Goal: Consume media (video, audio): Consume media (video, audio)

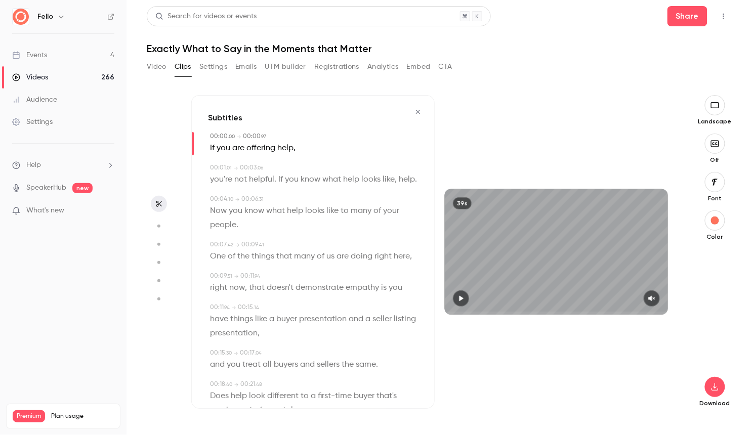
click at [36, 75] on div "Videos" at bounding box center [30, 77] width 36 height 10
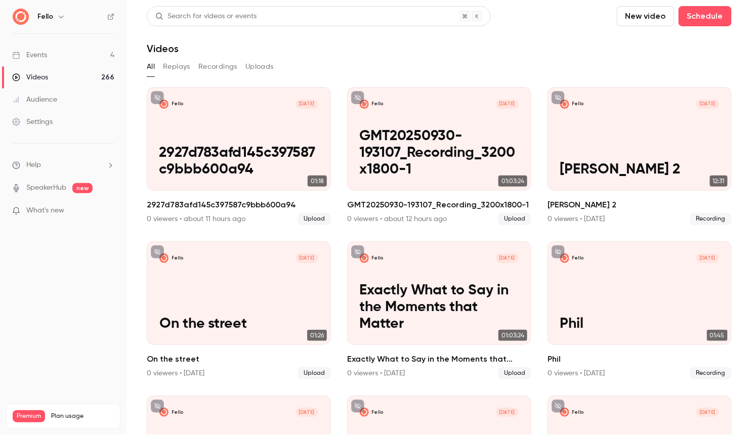
click at [186, 65] on button "Replays" at bounding box center [176, 67] width 27 height 16
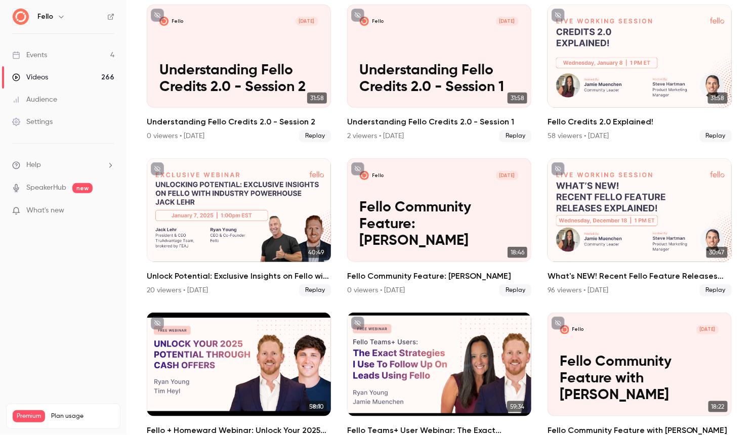
scroll to position [3486, 0]
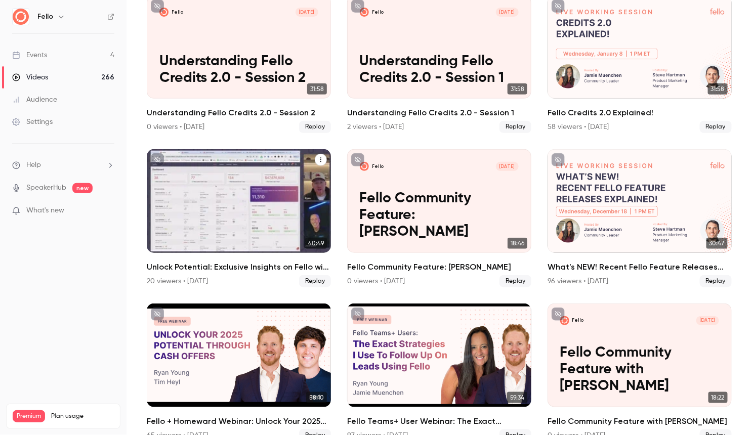
click at [216, 206] on div "Unlock Potential: Exclusive Insights on Fello with Industry Leader Jack Lehr" at bounding box center [239, 201] width 184 height 104
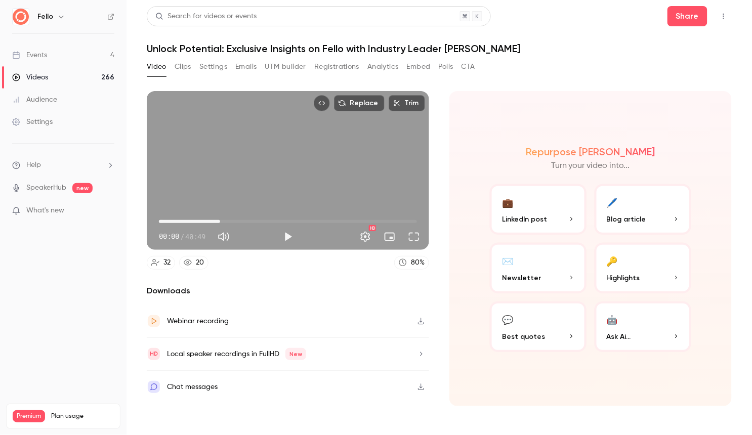
type input "*****"
click at [220, 220] on span "09:40" at bounding box center [288, 222] width 258 height 16
click at [185, 66] on button "Clips" at bounding box center [183, 67] width 17 height 16
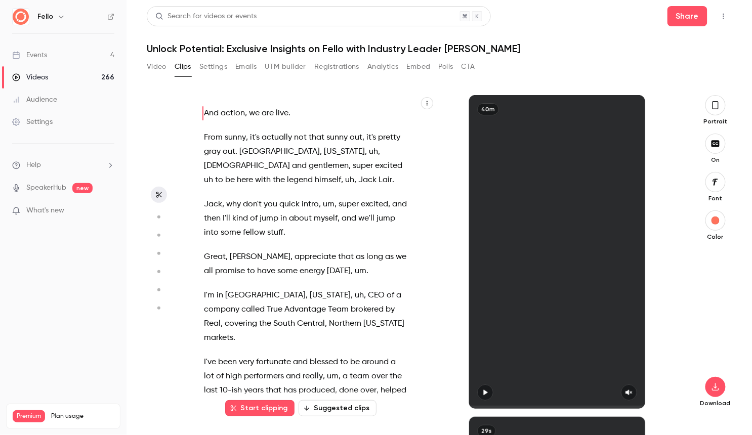
click at [161, 217] on icon "button" at bounding box center [158, 217] width 9 height 7
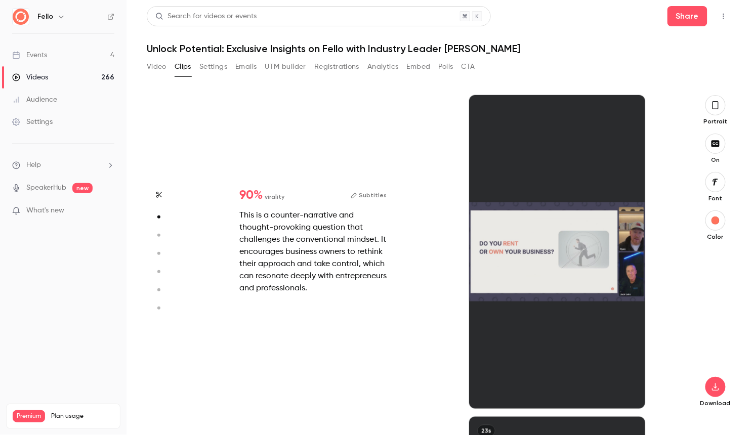
scroll to position [322, 0]
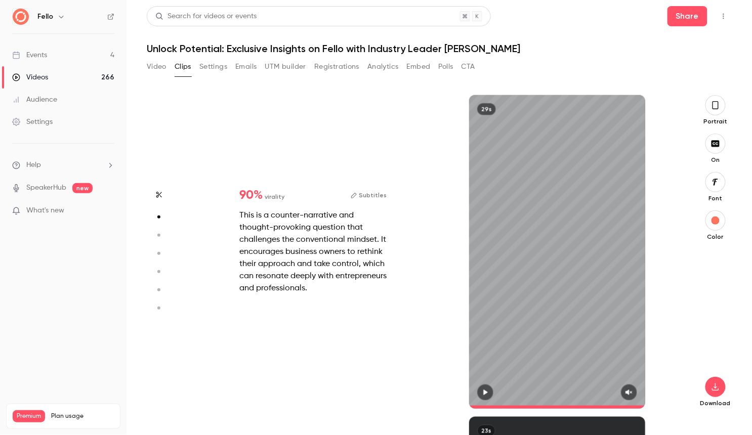
click at [161, 195] on icon "button" at bounding box center [159, 194] width 8 height 7
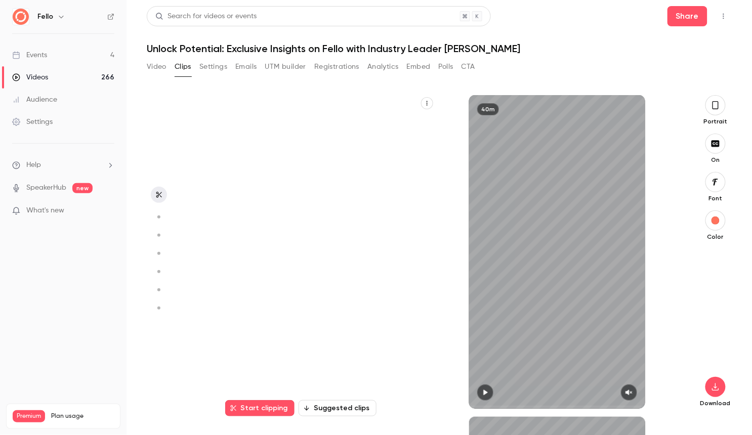
type input "*"
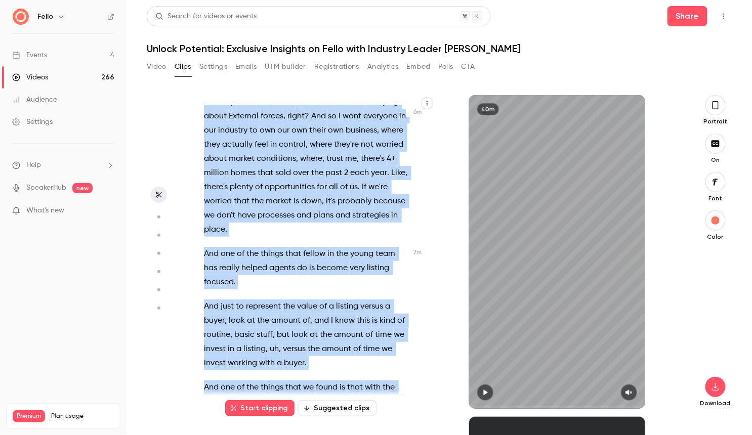
scroll to position [2342, 0]
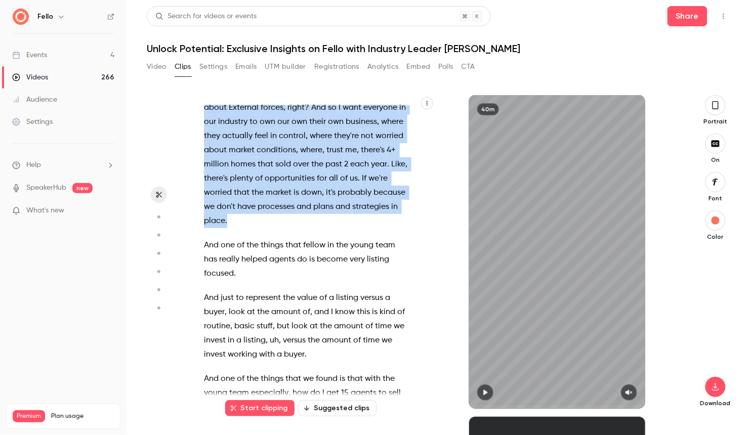
drag, startPoint x: 218, startPoint y: 195, endPoint x: 263, endPoint y: 171, distance: 51.2
click at [263, 171] on div "And action , we are live . From sunny , it's actually not that sunny out , it's…" at bounding box center [310, 257] width 239 height 304
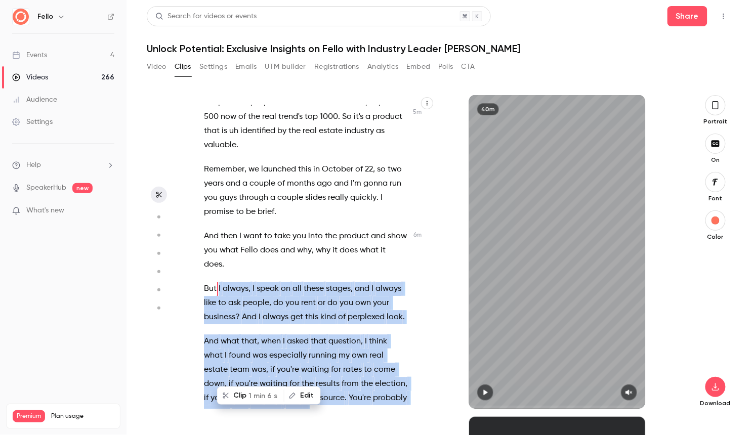
scroll to position [1893, 0]
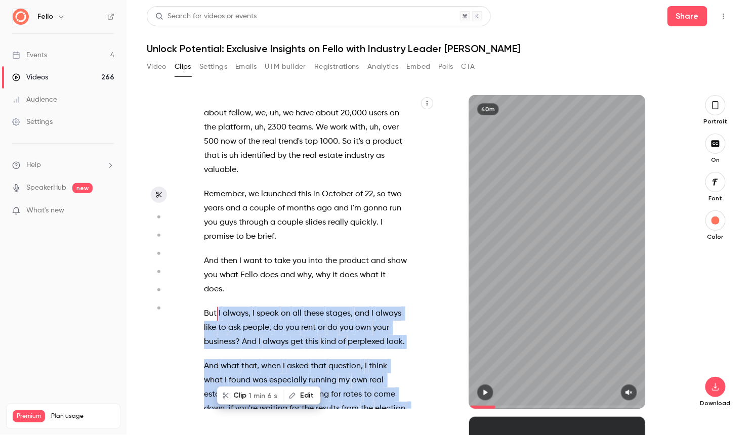
click at [247, 395] on button "Clip 1 min 6 s" at bounding box center [250, 396] width 65 height 16
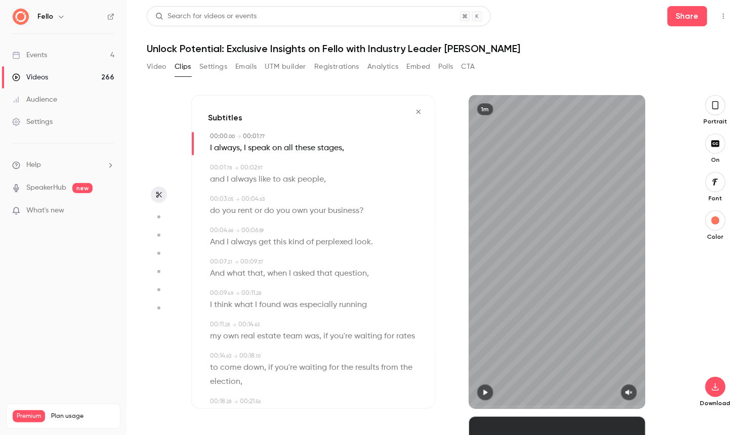
click at [714, 101] on icon "button" at bounding box center [716, 105] width 8 height 11
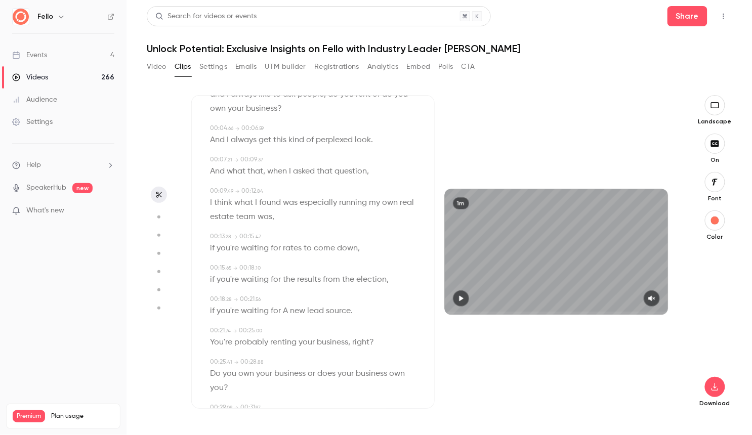
scroll to position [154, 0]
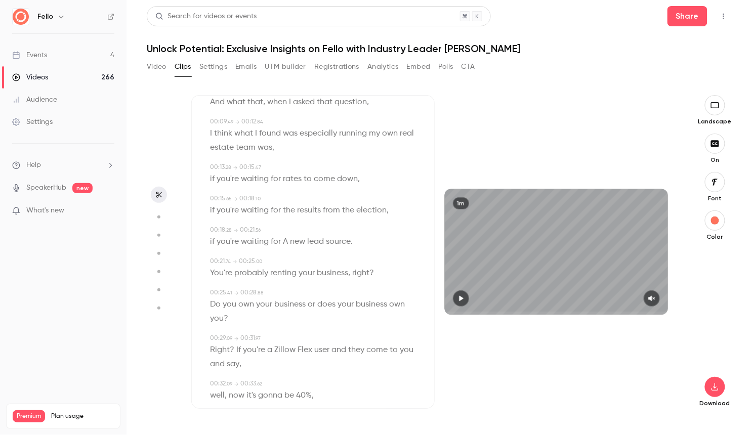
click at [285, 243] on span "A" at bounding box center [285, 242] width 5 height 14
type input "****"
click at [285, 259] on button "Edit" at bounding box center [281, 260] width 35 height 16
type input "*"
click at [338, 268] on button "Replace" at bounding box center [333, 264] width 46 height 20
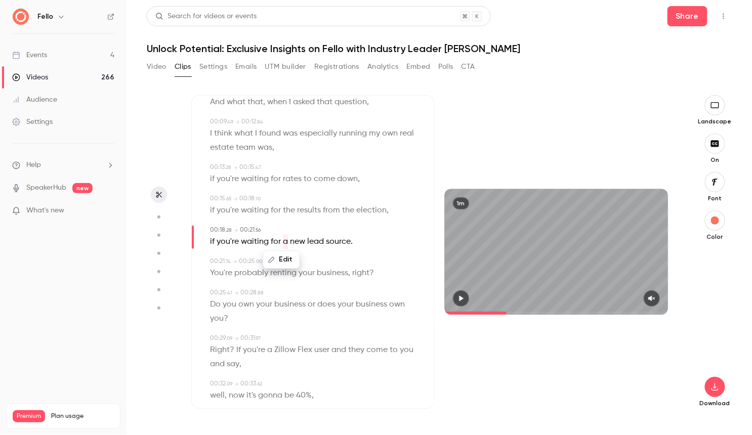
type input "****"
drag, startPoint x: 355, startPoint y: 240, endPoint x: 334, endPoint y: 241, distance: 21.3
click at [334, 241] on div "Edit if you're waiting for a new lead source ." at bounding box center [314, 242] width 208 height 14
click at [357, 262] on button "Edit" at bounding box center [347, 260] width 35 height 16
type input "*********"
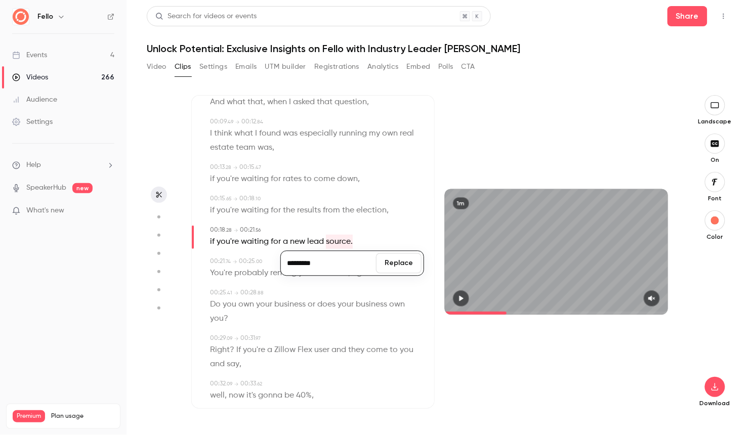
click at [403, 263] on button "Replace" at bounding box center [399, 264] width 46 height 20
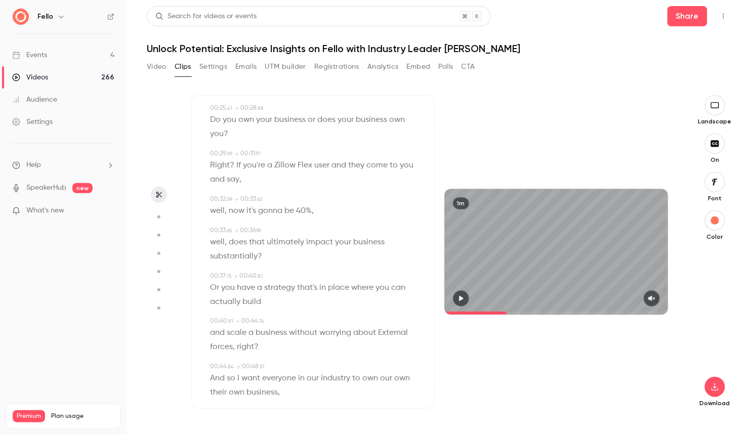
scroll to position [361, 0]
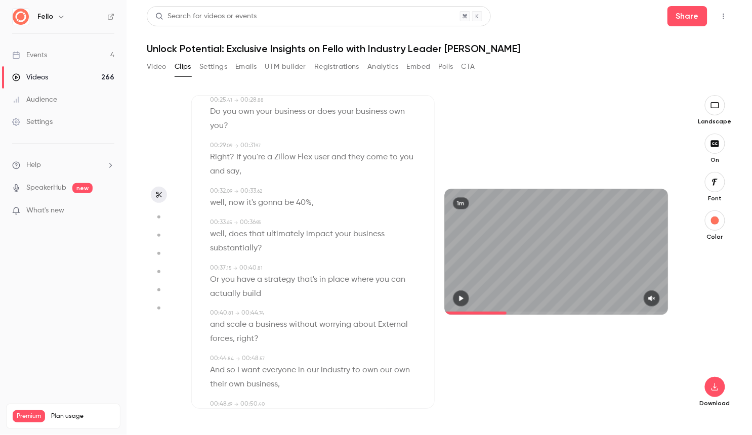
click at [383, 322] on span "External" at bounding box center [393, 325] width 30 height 14
type input "****"
click at [395, 343] on button "Edit" at bounding box center [390, 344] width 35 height 16
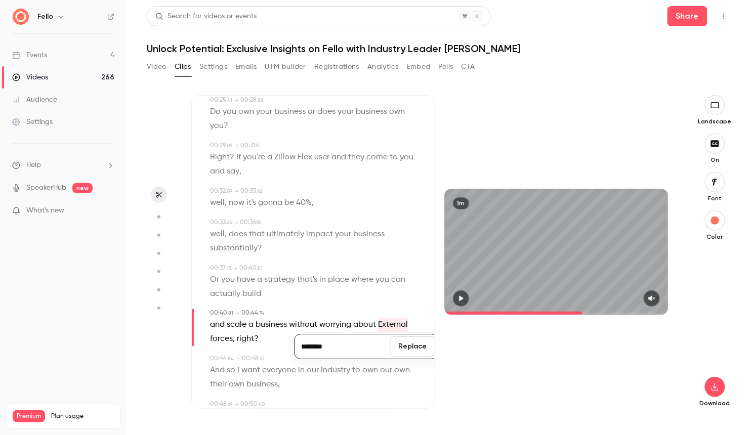
type input "********"
click at [419, 348] on button "Replace" at bounding box center [413, 347] width 46 height 20
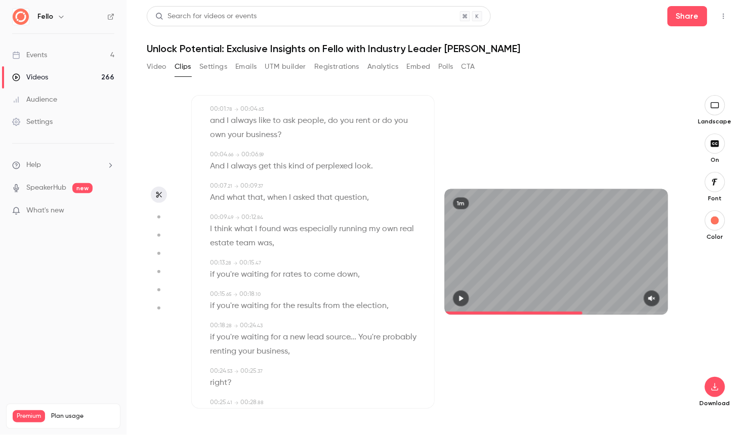
scroll to position [0, 0]
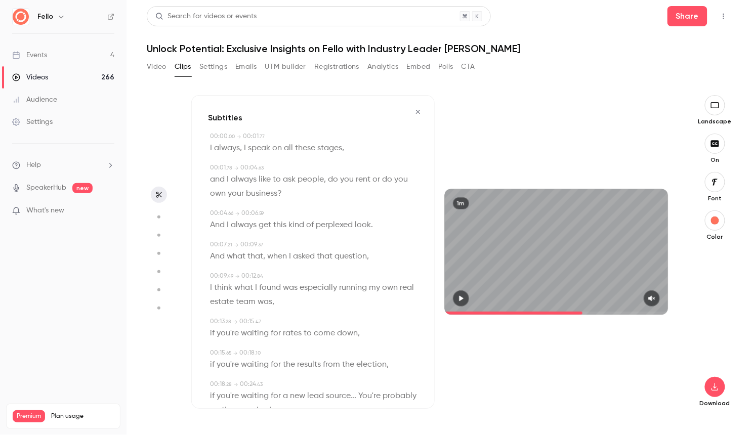
click at [717, 107] on icon "button" at bounding box center [715, 105] width 8 height 6
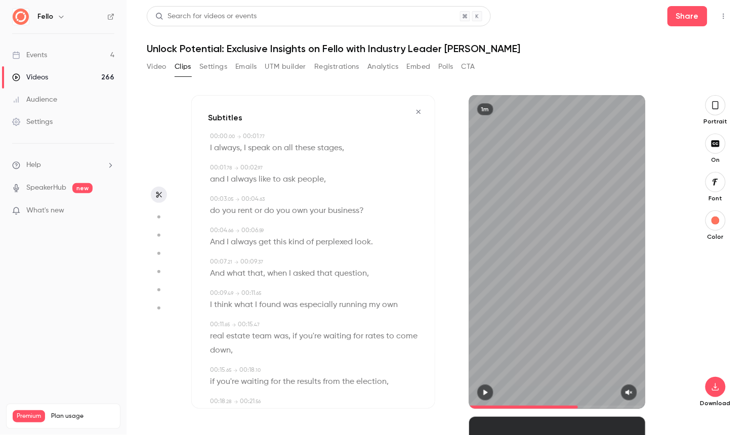
click at [717, 108] on icon "button" at bounding box center [716, 105] width 8 height 11
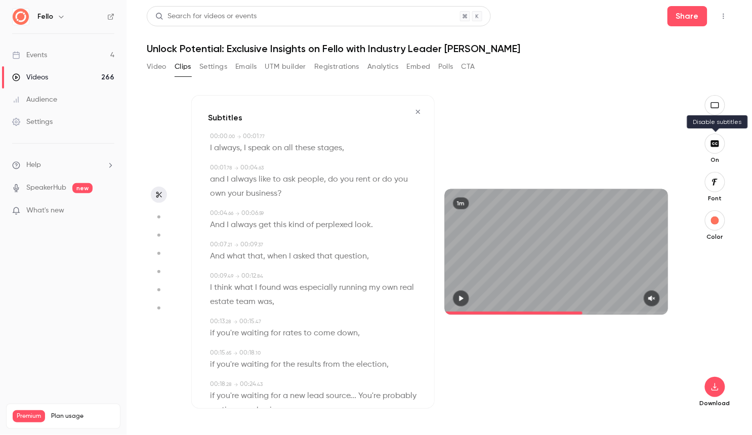
click at [719, 152] on button "button" at bounding box center [715, 144] width 20 height 20
type input "****"
click at [716, 383] on icon "button" at bounding box center [715, 387] width 12 height 8
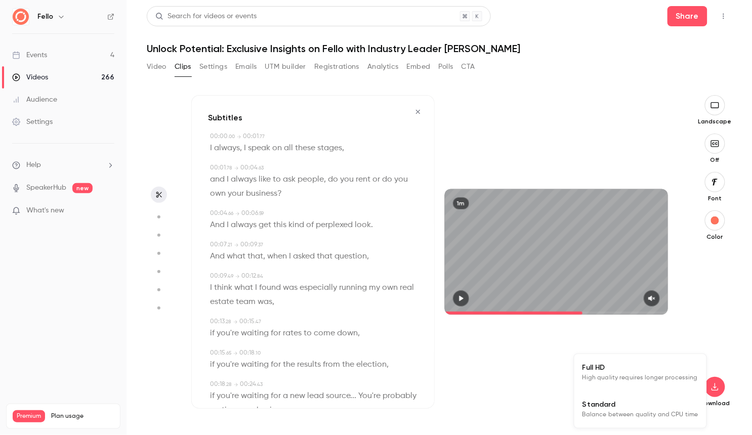
click at [636, 369] on span "Full HD" at bounding box center [641, 367] width 116 height 11
click at [655, 43] on h1 "Unlock Potential: Exclusive Insights on Fello with Industry Leader [PERSON_NAME]" at bounding box center [439, 49] width 585 height 12
click at [42, 76] on div "Videos" at bounding box center [30, 77] width 36 height 10
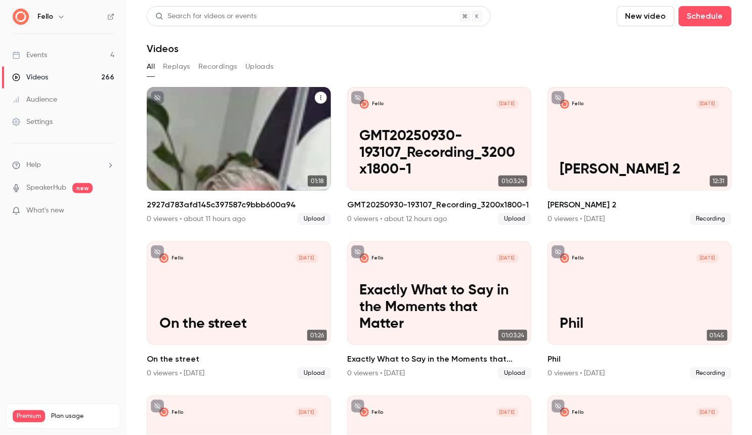
click at [240, 181] on div "Fello [DATE] 2927d783afd145c397587c9bbb600a94" at bounding box center [239, 139] width 184 height 104
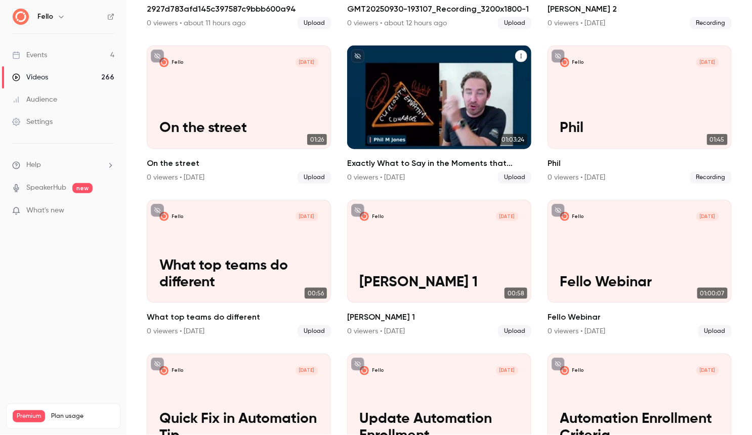
scroll to position [201, 0]
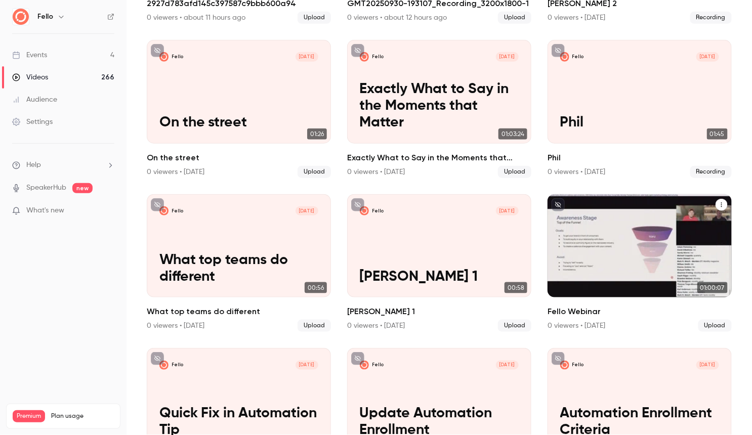
click at [648, 281] on p "Fello Webinar" at bounding box center [639, 277] width 159 height 17
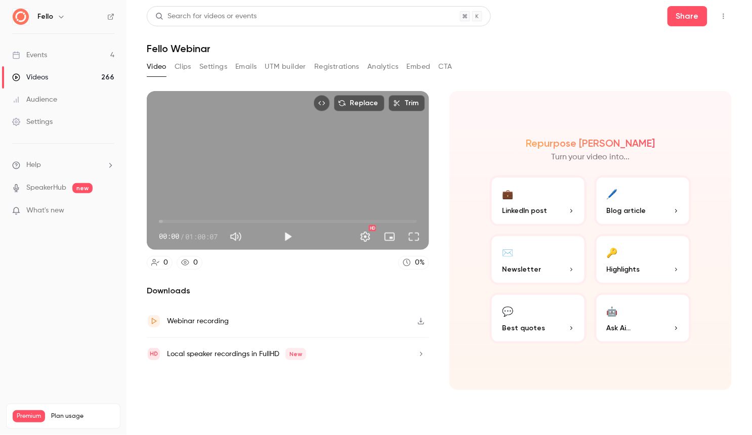
click at [181, 66] on button "Clips" at bounding box center [183, 67] width 17 height 16
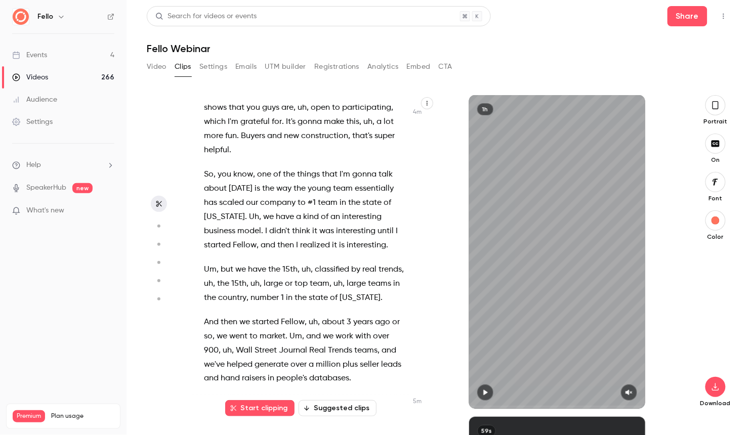
scroll to position [1520, 0]
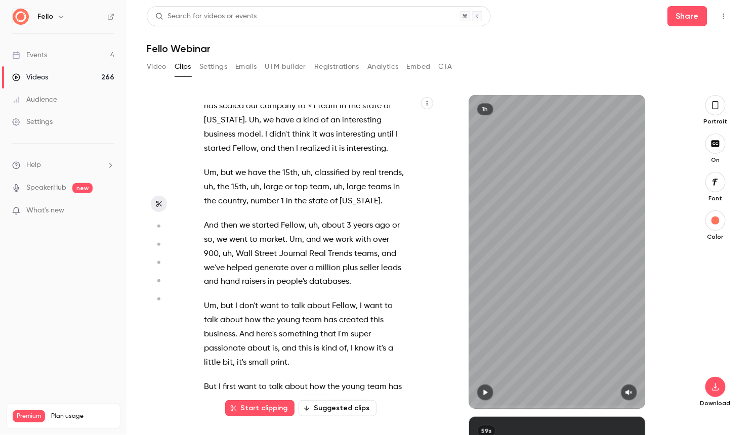
click at [160, 226] on icon "button" at bounding box center [158, 226] width 9 height 7
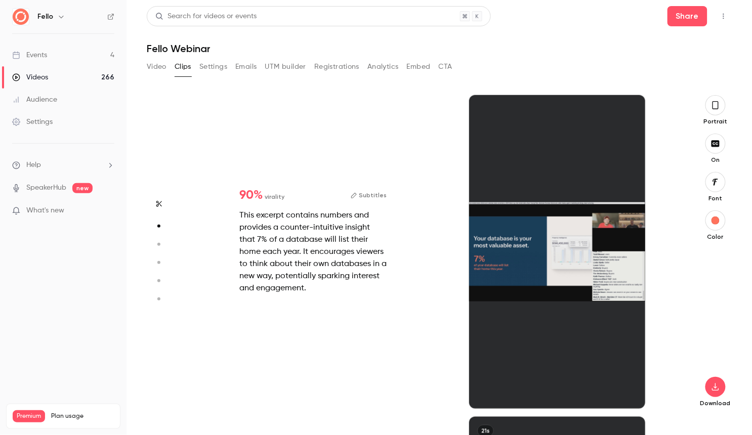
scroll to position [322, 0]
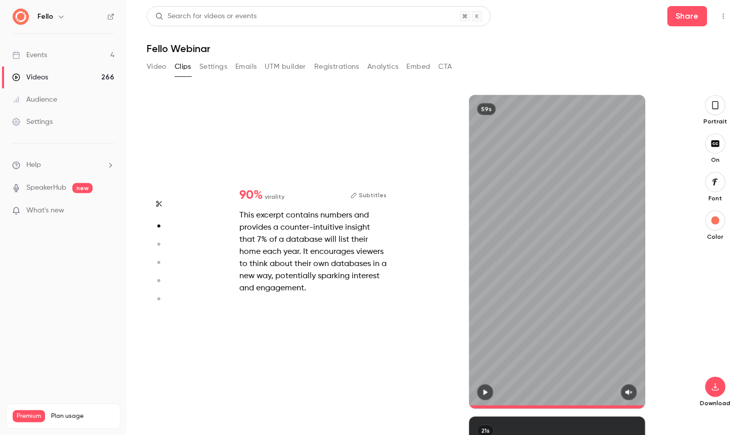
click at [158, 243] on icon "button" at bounding box center [158, 244] width 9 height 7
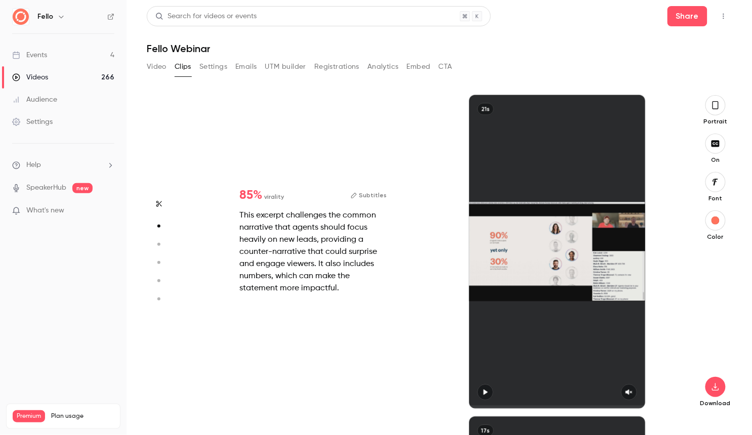
type input "*"
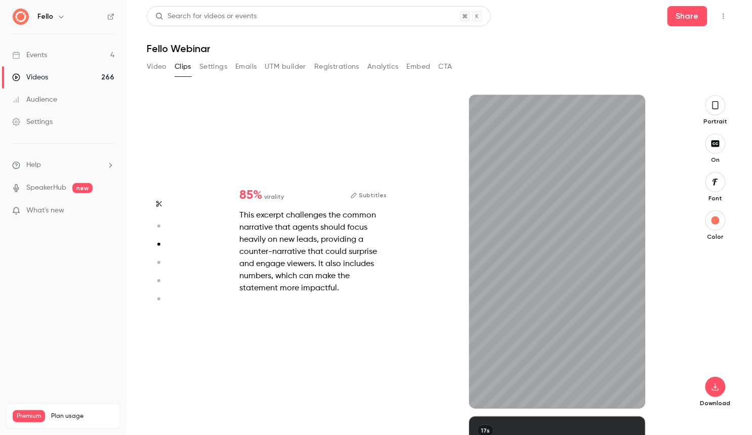
scroll to position [644, 0]
click at [158, 260] on icon "button" at bounding box center [158, 262] width 9 height 7
type input "*"
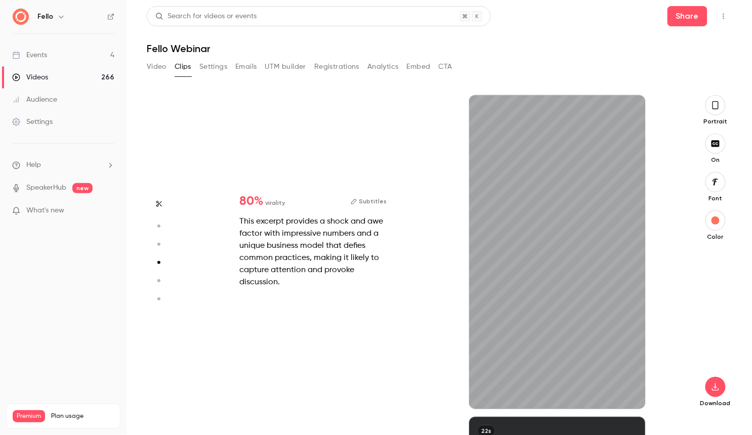
scroll to position [965, 0]
click at [158, 244] on circle "button" at bounding box center [158, 244] width 3 height 3
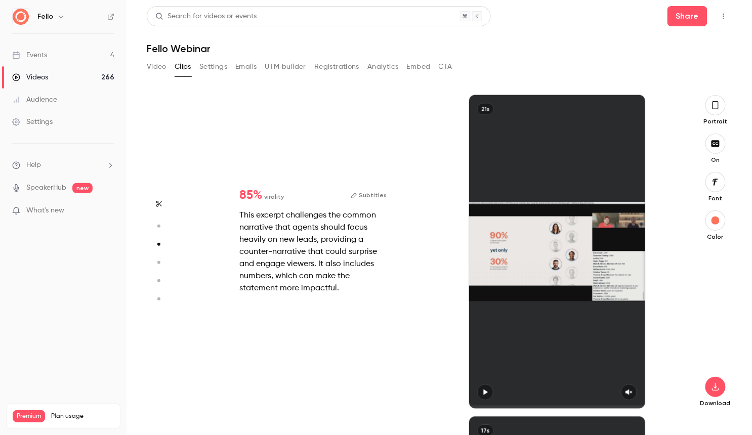
click at [158, 262] on circle "button" at bounding box center [158, 262] width 3 height 3
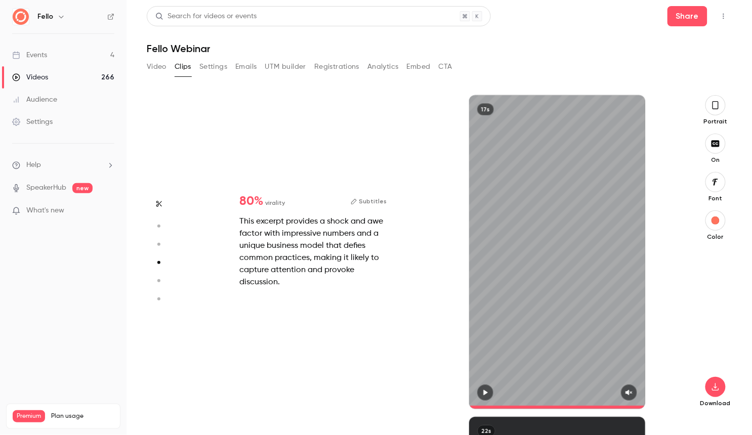
click at [161, 278] on icon "button" at bounding box center [158, 280] width 9 height 7
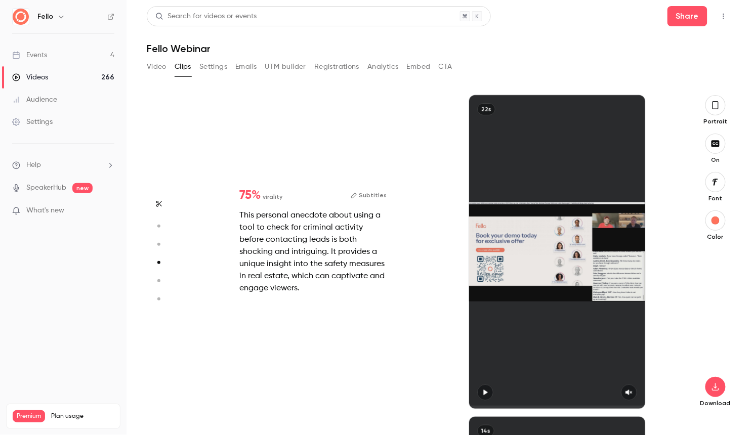
type input "*"
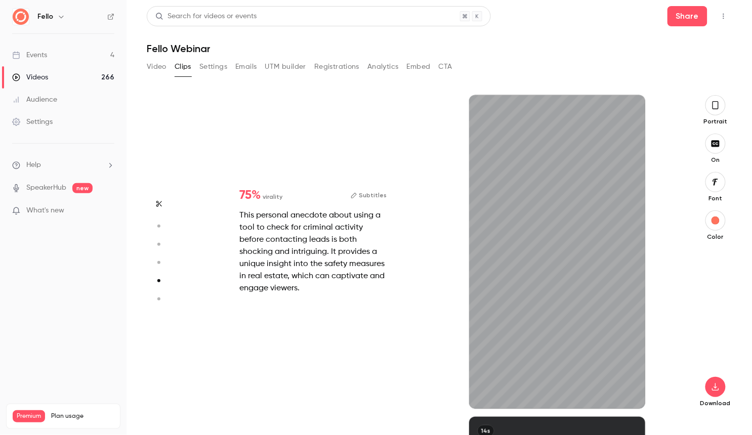
scroll to position [1287, 0]
click at [159, 296] on icon "button" at bounding box center [158, 299] width 9 height 7
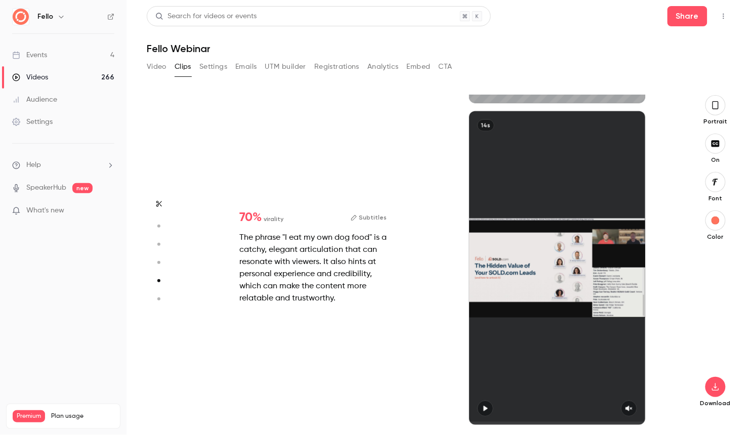
type input "*"
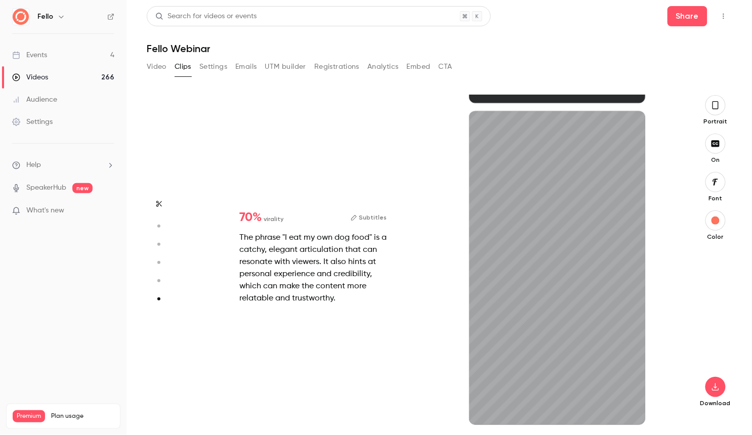
scroll to position [1593, 0]
click at [160, 225] on circle "button" at bounding box center [158, 226] width 3 height 3
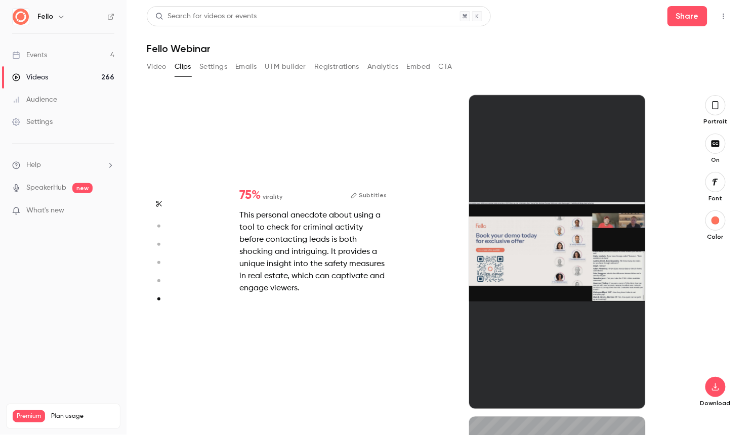
type input "*"
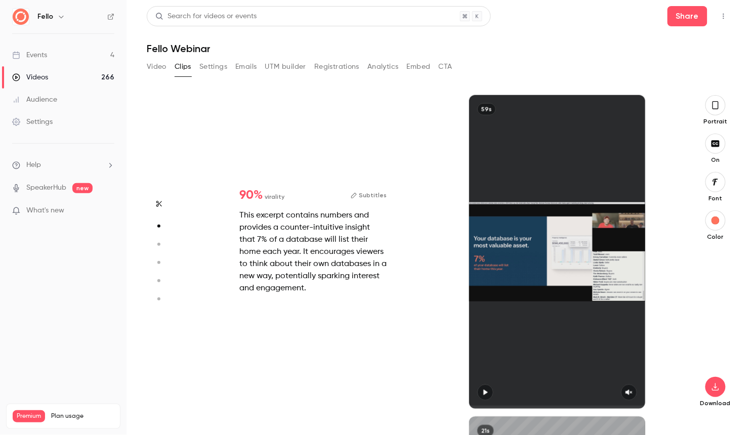
click at [158, 206] on icon "button" at bounding box center [159, 204] width 6 height 6
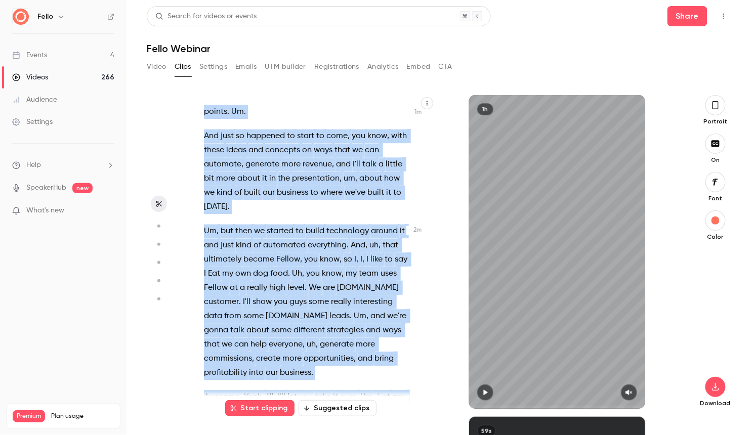
scroll to position [663, 0]
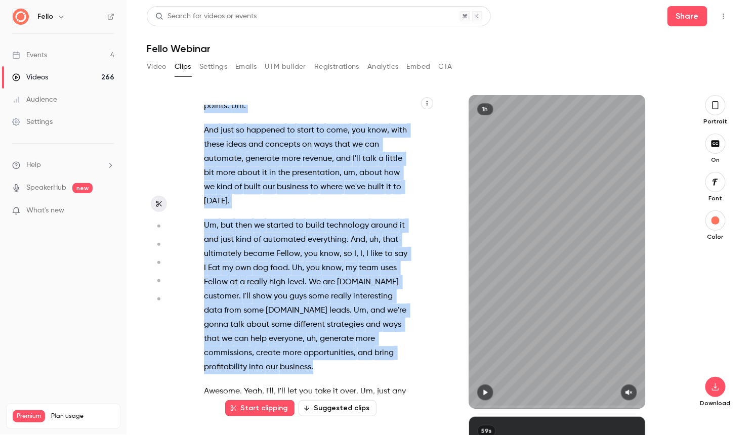
drag, startPoint x: 274, startPoint y: 223, endPoint x: 340, endPoint y: 306, distance: 106.3
click at [340, 306] on div "We good ? Sweet . Yep . Yeah , why don't we get started with where people are c…" at bounding box center [310, 257] width 239 height 304
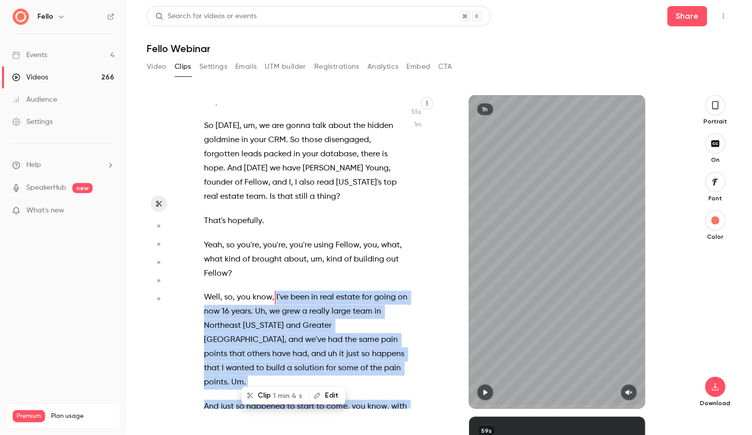
scroll to position [384, 0]
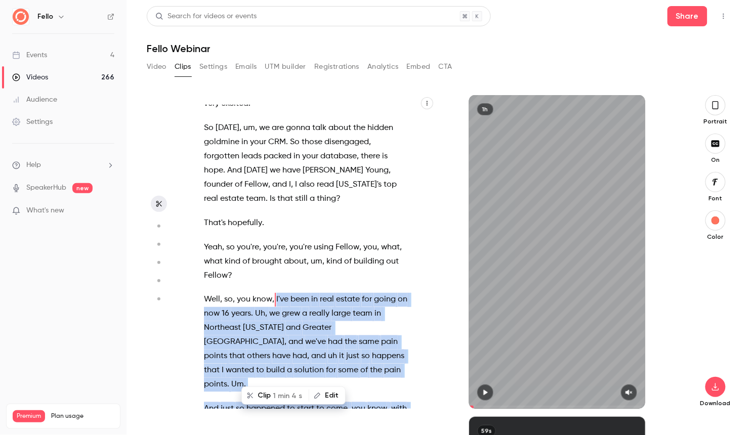
click at [273, 396] on span "1 min 4 s" at bounding box center [287, 396] width 29 height 11
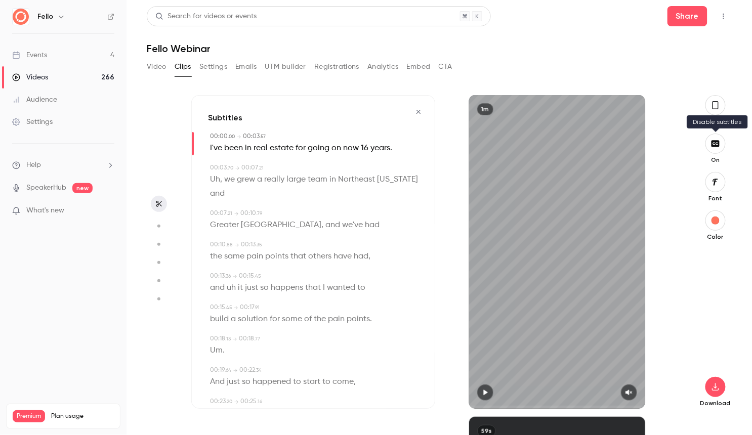
click at [716, 145] on icon "button" at bounding box center [716, 143] width 8 height 7
click at [717, 102] on icon "button" at bounding box center [716, 105] width 8 height 11
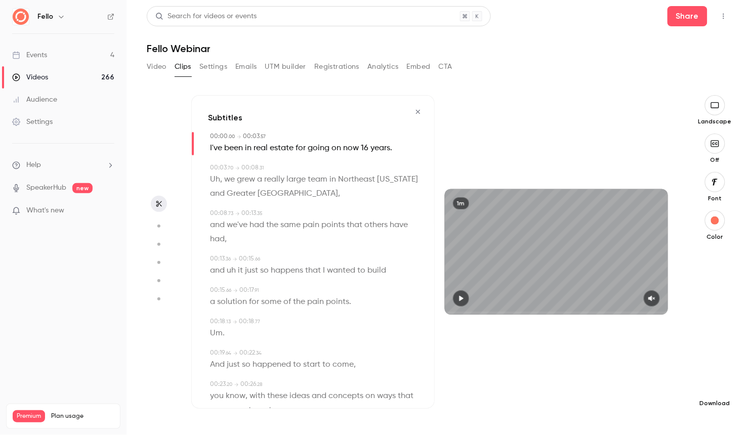
click at [716, 386] on icon "button" at bounding box center [715, 387] width 12 height 8
click at [625, 368] on span "Full HD" at bounding box center [641, 367] width 116 height 11
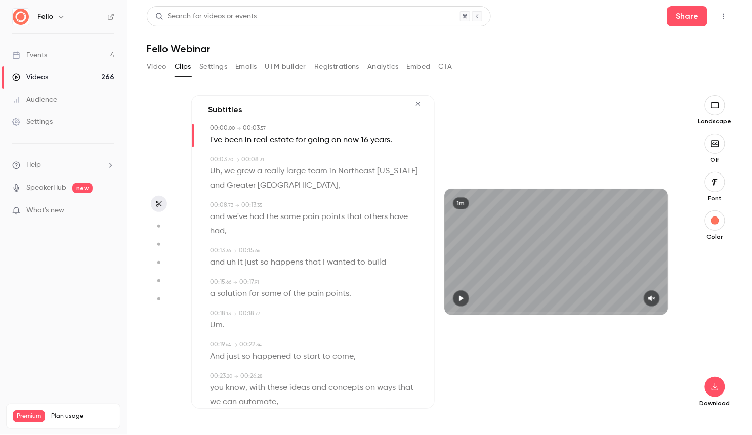
scroll to position [0, 0]
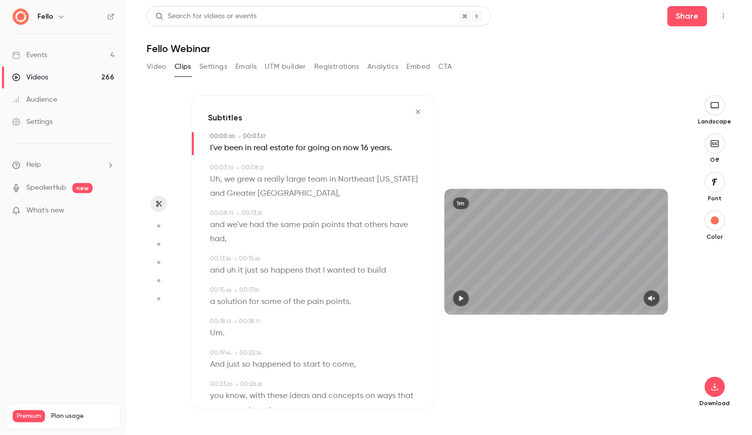
click at [419, 110] on icon "button" at bounding box center [418, 111] width 8 height 7
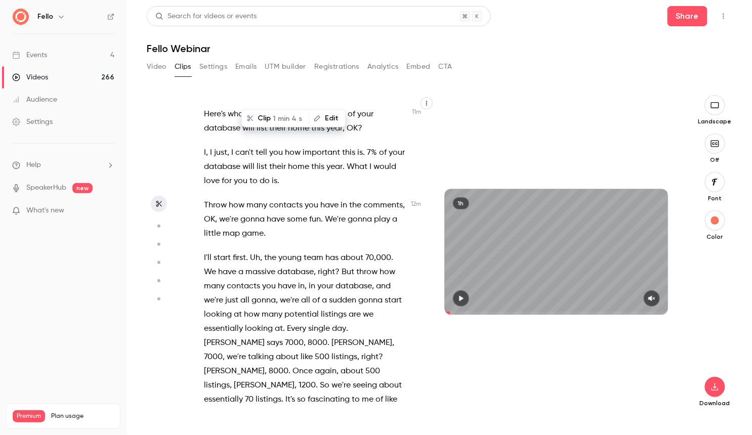
scroll to position [3979, 0]
click at [262, 278] on span "you" at bounding box center [269, 285] width 14 height 14
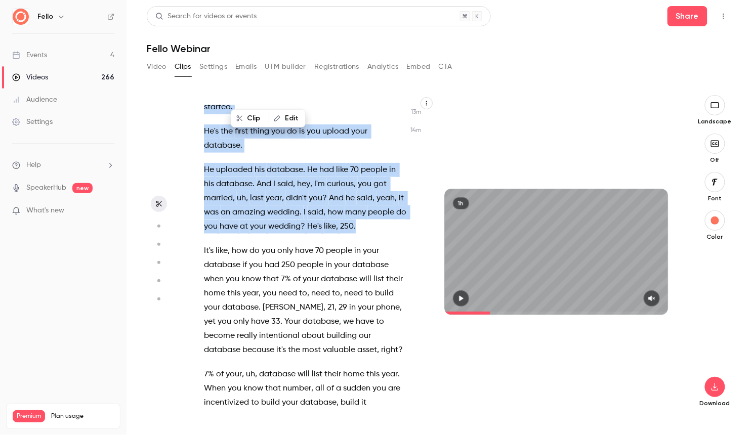
scroll to position [4737, 0]
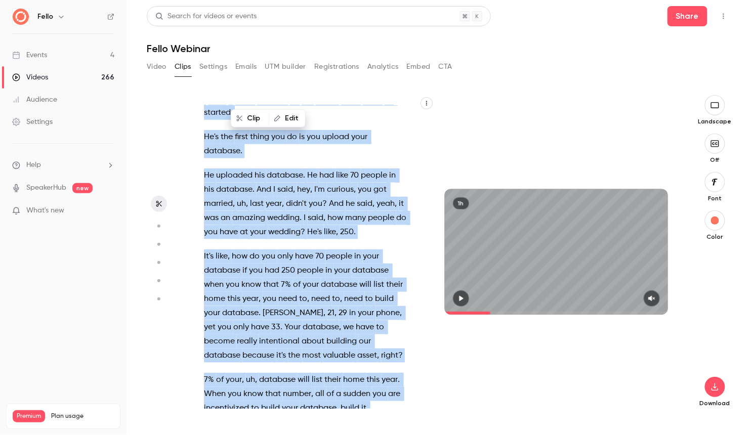
drag, startPoint x: 264, startPoint y: 152, endPoint x: 365, endPoint y: 337, distance: 210.3
click at [365, 337] on div "We good ? Sweet . Yep . Yeah , why don't we get started with where people are c…" at bounding box center [310, 257] width 238 height 304
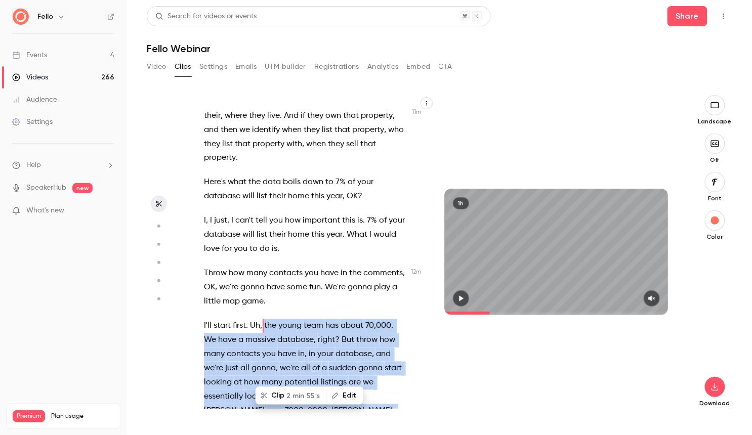
scroll to position [3908, 0]
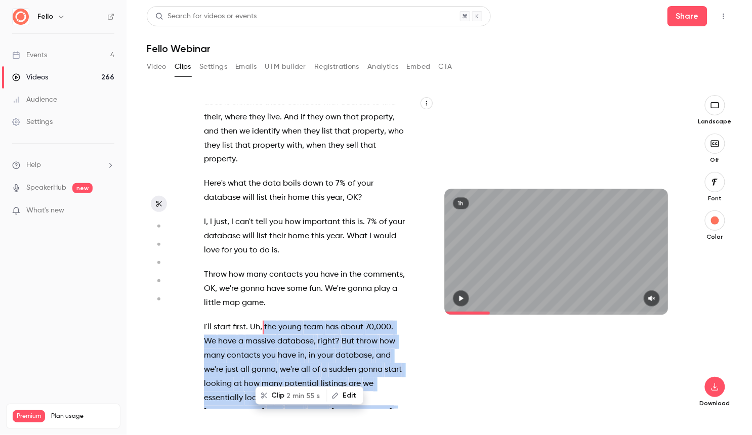
click at [285, 394] on button "Clip 2 min 55 s" at bounding box center [291, 396] width 70 height 16
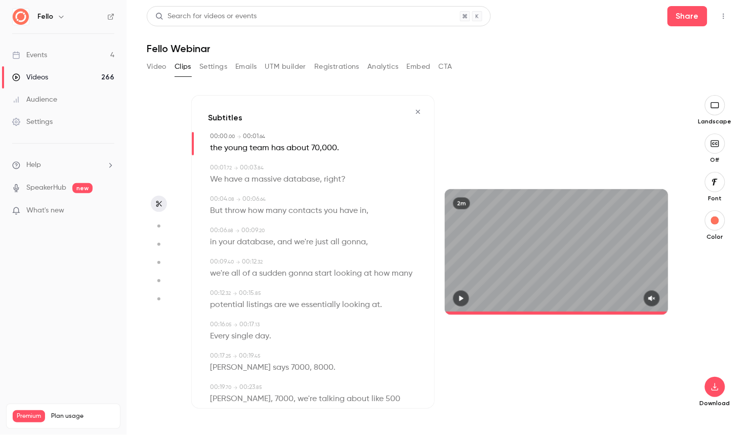
type input "*"
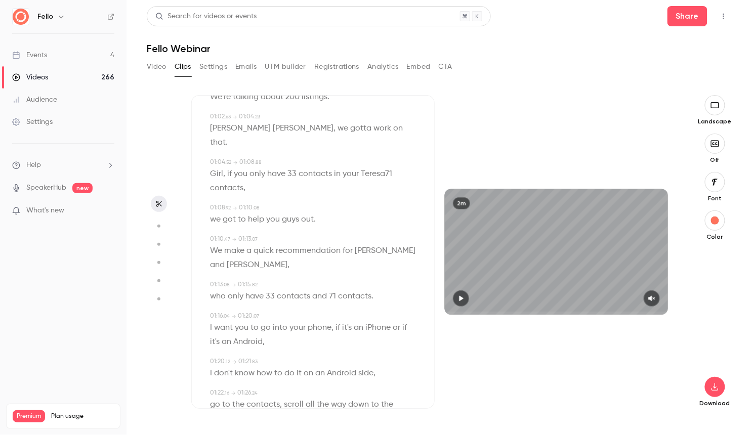
scroll to position [857, 0]
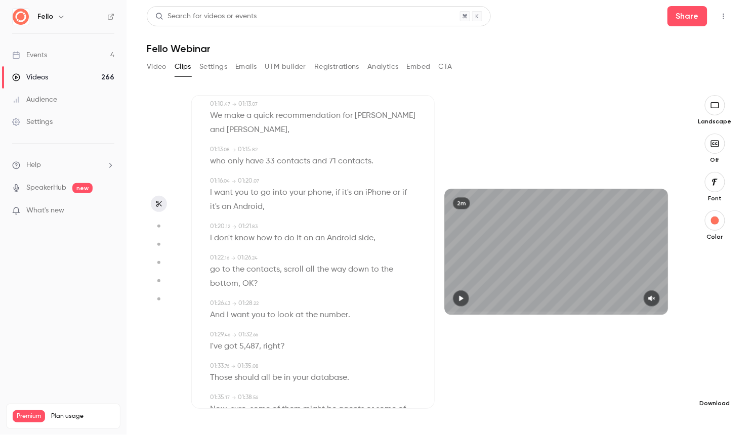
click at [714, 388] on icon "button" at bounding box center [715, 387] width 12 height 8
click at [616, 366] on span "Full HD" at bounding box center [641, 367] width 116 height 11
